Goal: Information Seeking & Learning: Learn about a topic

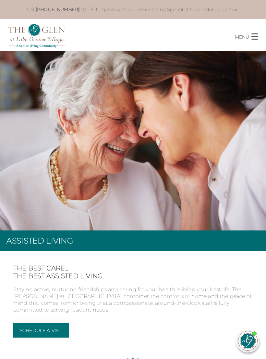
click at [254, 36] on span "button" at bounding box center [255, 36] width 6 height 1
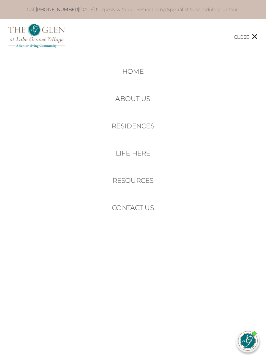
click at [145, 126] on link "Residences" at bounding box center [133, 126] width 43 height 8
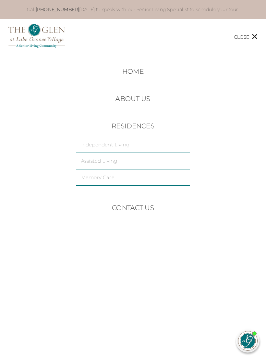
click at [132, 146] on link "Independent Living" at bounding box center [133, 145] width 104 height 6
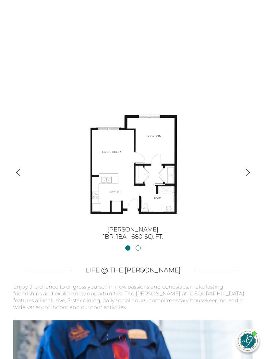
scroll to position [1148, 0]
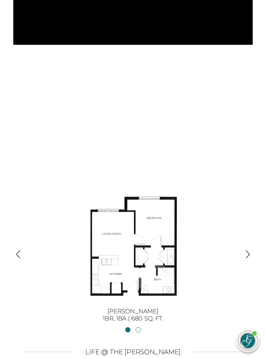
click at [246, 250] on img "button" at bounding box center [248, 254] width 9 height 9
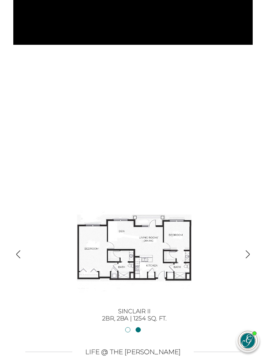
scroll to position [1148, 0]
click at [248, 250] on img "button" at bounding box center [248, 254] width 9 height 9
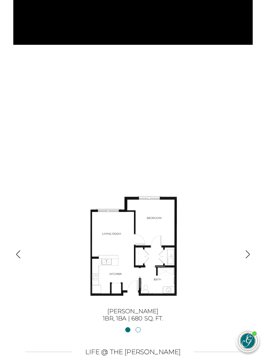
click at [252, 250] on img "button" at bounding box center [248, 254] width 9 height 9
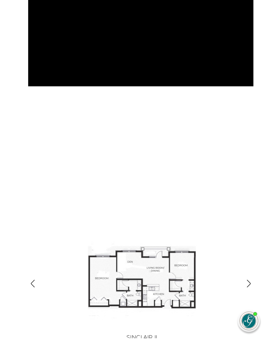
scroll to position [1148, 0]
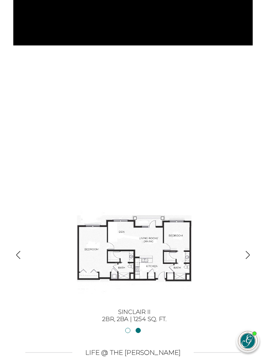
click at [248, 251] on img "button" at bounding box center [248, 255] width 9 height 9
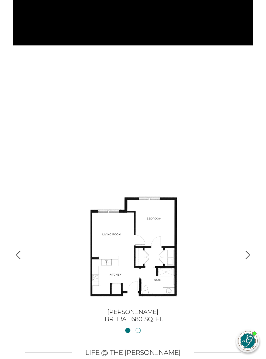
click at [248, 251] on img "button" at bounding box center [248, 255] width 9 height 9
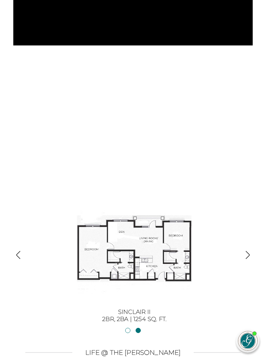
click at [21, 251] on img "button" at bounding box center [18, 255] width 9 height 9
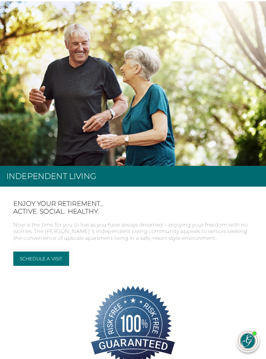
scroll to position [0, 0]
